Goal: Connect with others: Connect with others

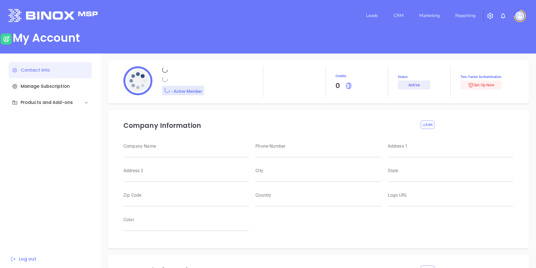
type input "Binox"
type input "Test"
type input "[EMAIL_ADDRESS][DOMAIN_NAME]"
type input "Binox Test"
type input "Management"
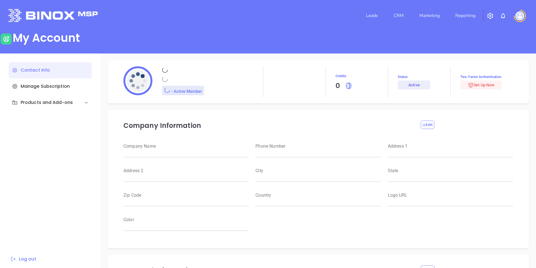
type input "Binox Test"
click at [405, 5] on header "Leads CRM Marketing Reporting Financial Leads Leads" at bounding box center [267, 15] width 519 height 31
click at [379, 14] on link "Leads" at bounding box center [371, 15] width 16 height 11
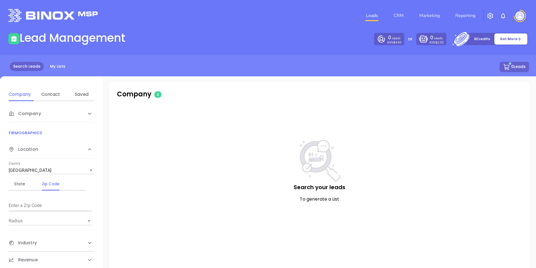
click at [525, 13] on div at bounding box center [520, 16] width 16 height 12
click at [520, 16] on img at bounding box center [519, 15] width 9 height 9
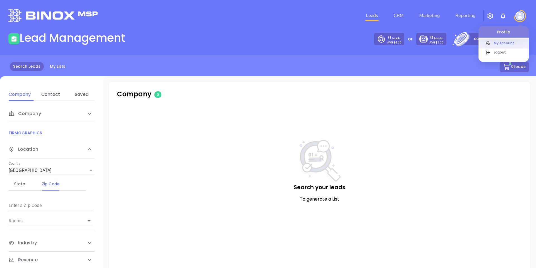
click at [495, 45] on p "My Account" at bounding box center [510, 43] width 38 height 6
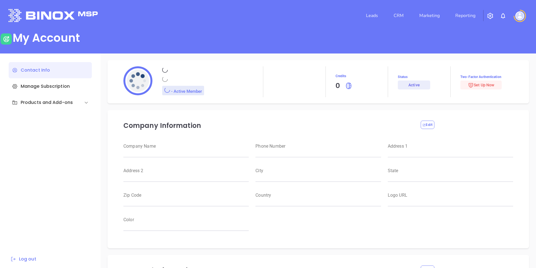
type input "Binox"
type input "Test"
type input "[EMAIL_ADDRESS][DOMAIN_NAME]"
type input "Binox Test"
type input "Management"
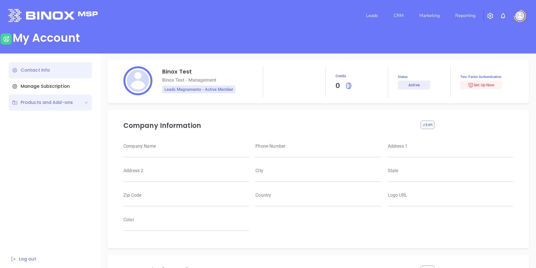
type input "Binox Test"
click at [49, 102] on div "Products and Add-ons" at bounding box center [42, 102] width 61 height 7
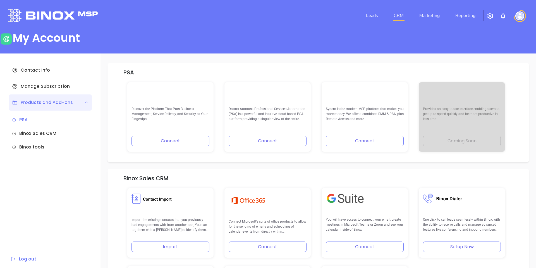
click at [394, 15] on link "CRM" at bounding box center [398, 15] width 15 height 11
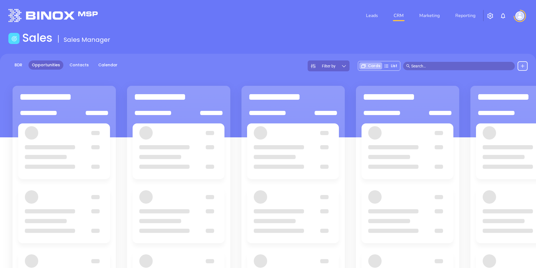
click at [295, 39] on div "Sales Sales Manager" at bounding box center [268, 39] width 526 height 16
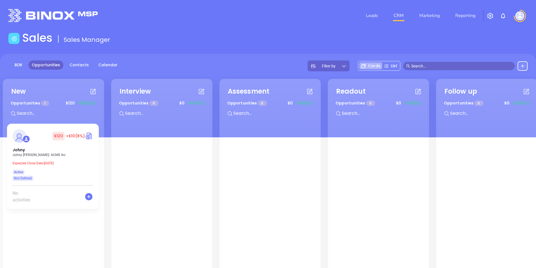
drag, startPoint x: 264, startPoint y: 3, endPoint x: 250, endPoint y: 1, distance: 14.1
click at [257, 3] on header "Leads CRM Marketing Reporting Financial Leads Leads" at bounding box center [267, 15] width 519 height 31
click at [243, 17] on div "Leads CRM Marketing Reporting" at bounding box center [355, 16] width 350 height 20
click at [523, 13] on img at bounding box center [519, 15] width 9 height 9
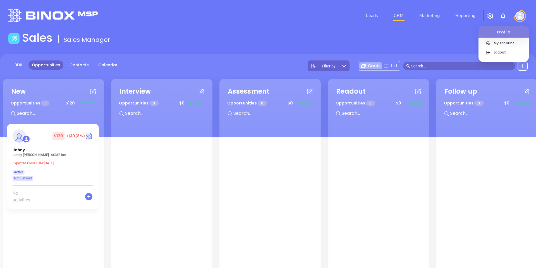
click at [444, 42] on div "Sales Sales Manager" at bounding box center [268, 39] width 526 height 16
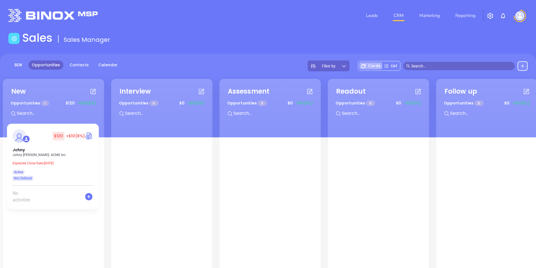
click at [183, 28] on header "Leads CRM Marketing Reporting Financial Leads Leads" at bounding box center [267, 15] width 519 height 31
click at [179, 30] on header "Leads CRM Marketing Reporting Financial Leads Leads" at bounding box center [267, 15] width 519 height 31
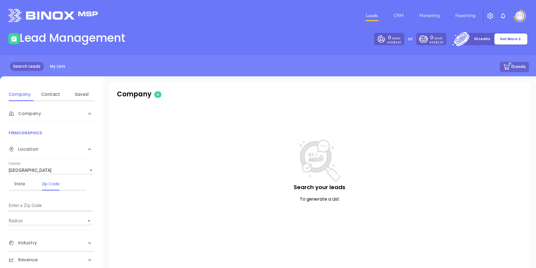
click at [162, 20] on div at bounding box center [92, 15] width 175 height 13
click at [519, 16] on img at bounding box center [519, 15] width 9 height 9
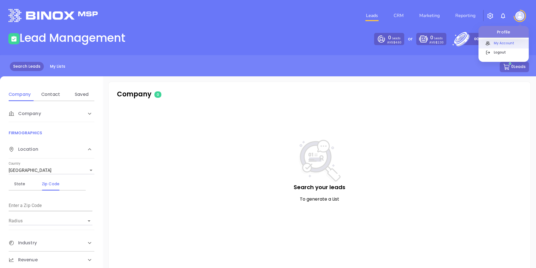
click at [504, 42] on p "My Account" at bounding box center [510, 43] width 38 height 6
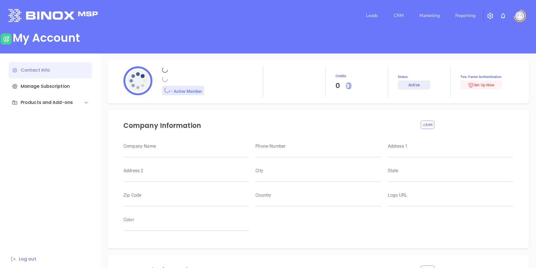
type input "Binox"
type input "Test"
type input "[EMAIL_ADDRESS][DOMAIN_NAME]"
type input "Binox Test"
type input "Management"
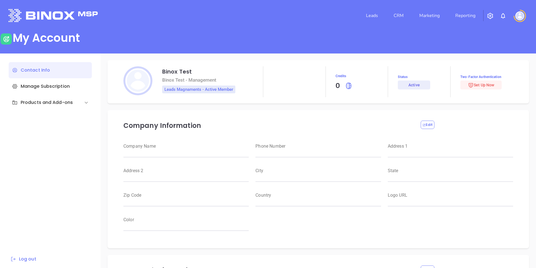
type input "Binox Test"
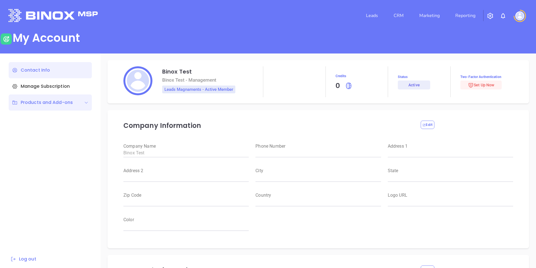
click at [28, 103] on div "Products and Add-ons" at bounding box center [42, 102] width 61 height 7
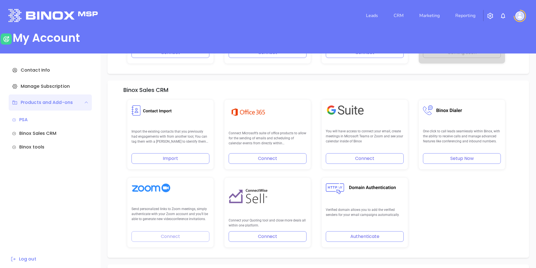
scroll to position [88, 0]
click at [254, 160] on button "Connect" at bounding box center [267, 159] width 78 height 11
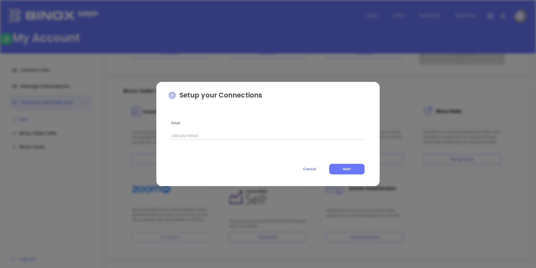
click at [239, 135] on input "text" at bounding box center [267, 136] width 193 height 8
type input "kevin@binoxmsp.com"
click at [341, 171] on button "Next" at bounding box center [346, 169] width 35 height 11
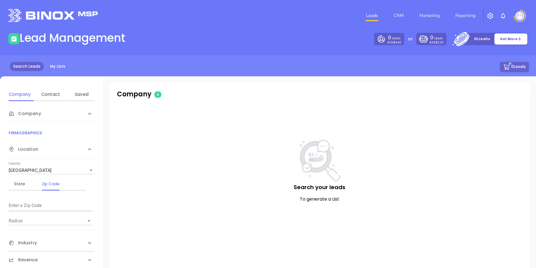
click at [182, 21] on div "Leads CRM Marketing Reporting" at bounding box center [355, 16] width 350 height 20
click at [521, 17] on img at bounding box center [519, 15] width 9 height 9
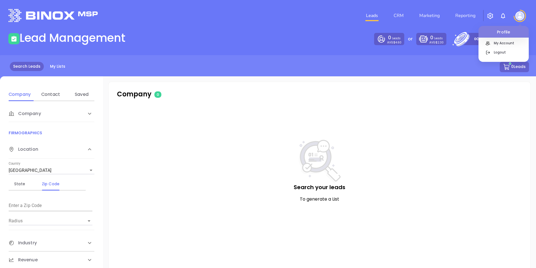
click at [509, 38] on div at bounding box center [503, 39] width 50 height 2
click at [507, 41] on p "My Account" at bounding box center [510, 43] width 38 height 6
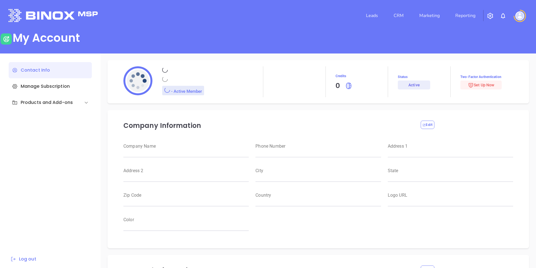
type input "Binox"
type input "Test"
type input "[EMAIL_ADDRESS][DOMAIN_NAME]"
type input "Binox Test"
type input "Management"
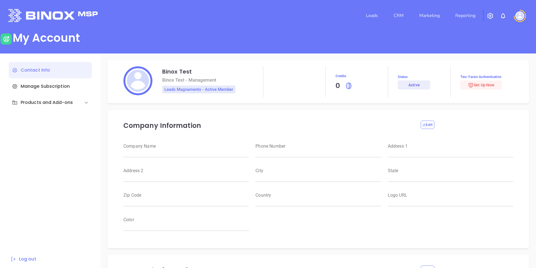
type input "Binox Test"
click at [40, 104] on div "Products and Add-ons" at bounding box center [42, 102] width 61 height 7
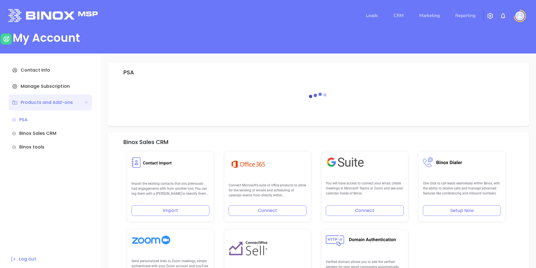
click at [201, 48] on main "My Account Contact Info Manage Subscription Products and Add-ons PSA Binox Sale…" at bounding box center [268, 151] width 536 height 240
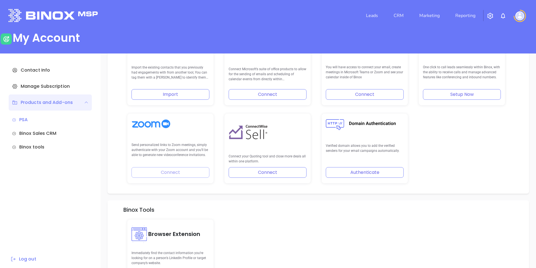
scroll to position [146, 0]
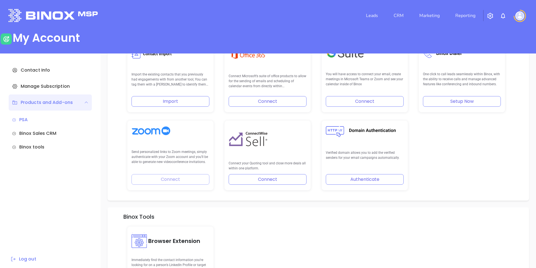
click at [268, 104] on button "Connect" at bounding box center [267, 101] width 78 height 11
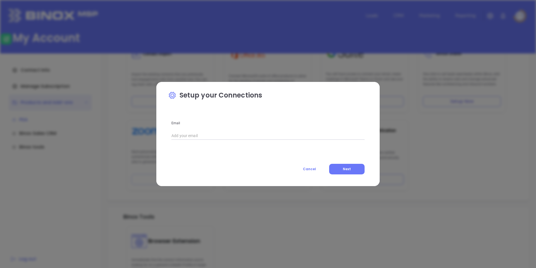
click at [220, 135] on input "text" at bounding box center [267, 136] width 193 height 8
type input "raul@binoxmsp.com"
click at [348, 169] on span "Next" at bounding box center [347, 169] width 8 height 5
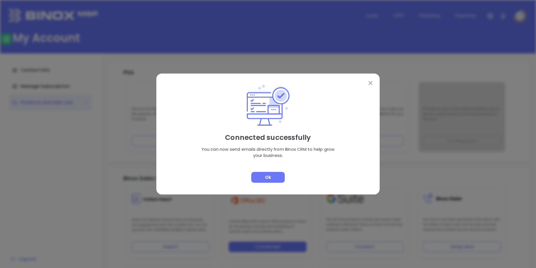
click at [268, 176] on div "Ok" at bounding box center [267, 177] width 33 height 11
